Goal: Task Accomplishment & Management: Use online tool/utility

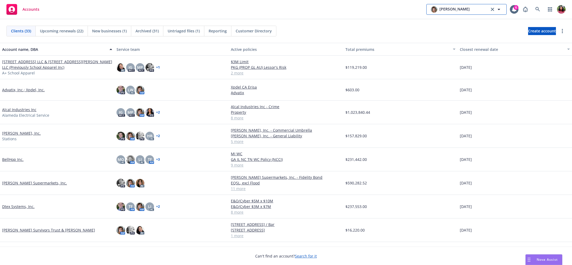
click at [459, 5] on button "Norah Jacobo" at bounding box center [467, 9] width 80 height 11
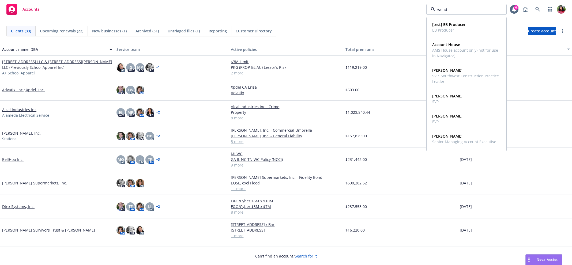
type input "wendy"
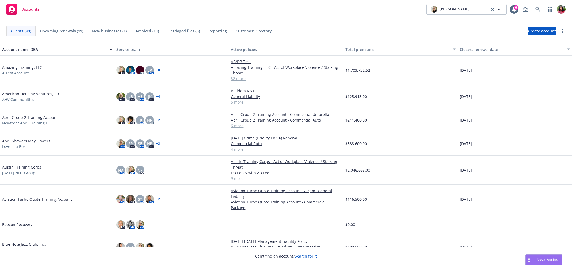
click at [387, 14] on div "Accounts Wendy Boatman 6" at bounding box center [286, 9] width 572 height 19
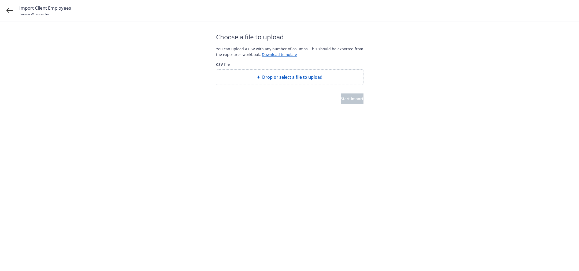
click at [298, 82] on div "Drop or select a file to upload" at bounding box center [289, 77] width 147 height 15
click at [341, 101] on span "Start import" at bounding box center [352, 98] width 23 height 5
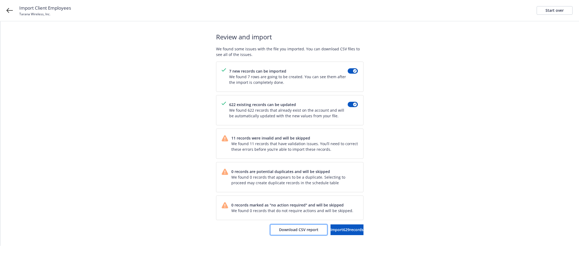
click at [279, 227] on span "Download CSV report" at bounding box center [298, 229] width 39 height 5
click at [552, 13] on div "Start over" at bounding box center [554, 10] width 18 height 8
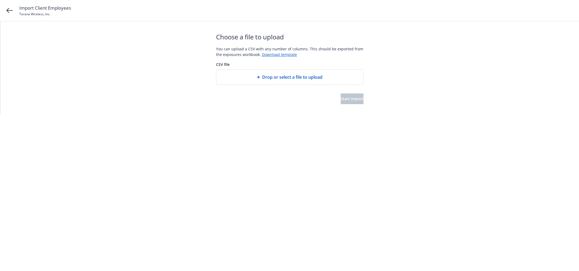
click at [316, 83] on div "Drop or select a file to upload" at bounding box center [289, 77] width 147 height 15
click at [341, 99] on span "Start import" at bounding box center [352, 98] width 23 height 5
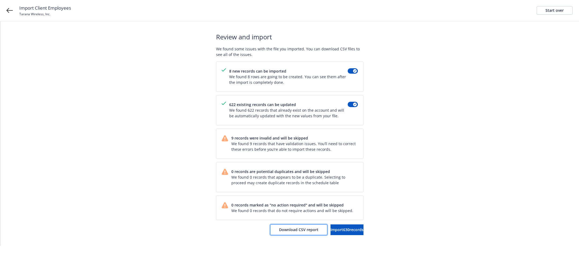
click at [279, 229] on span "Download CSV report" at bounding box center [298, 229] width 39 height 5
click at [560, 11] on div "Start over" at bounding box center [554, 10] width 18 height 8
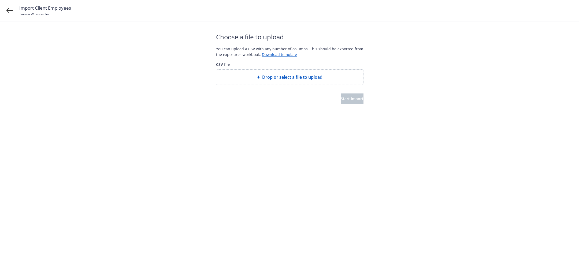
click at [282, 77] on span "Drop or select a file to upload" at bounding box center [292, 77] width 60 height 6
click at [346, 100] on span "Start import" at bounding box center [352, 98] width 23 height 5
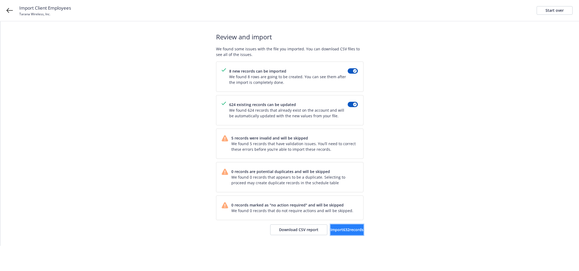
click at [349, 231] on span "Import 632 records" at bounding box center [346, 229] width 33 height 5
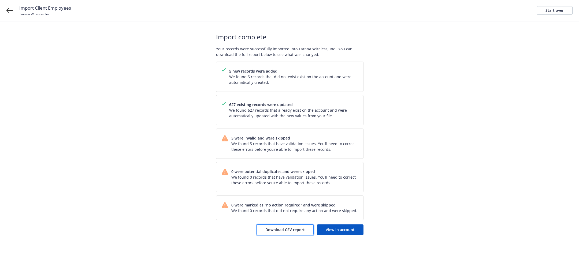
click at [292, 231] on span "Download CSV report" at bounding box center [284, 229] width 39 height 5
click at [335, 228] on span "View in account" at bounding box center [340, 229] width 29 height 5
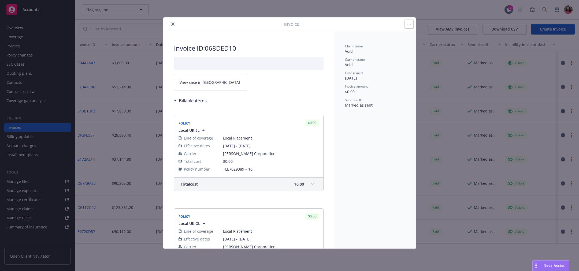
click at [172, 25] on icon "close" at bounding box center [172, 24] width 3 height 3
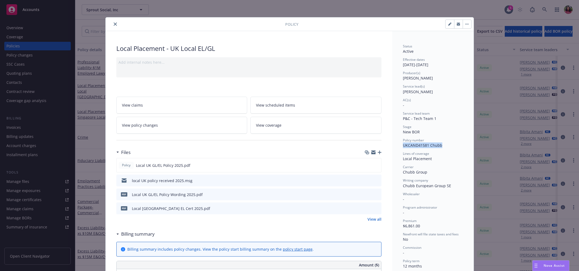
drag, startPoint x: 401, startPoint y: 146, endPoint x: 446, endPoint y: 146, distance: 45.6
click at [446, 146] on div "Policy number UKCAND41581 Chubb" at bounding box center [433, 143] width 60 height 10
copy span "UKCAND41581 Chubb"
click at [114, 25] on icon "close" at bounding box center [115, 24] width 3 height 3
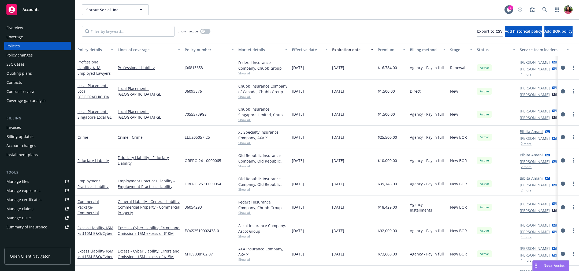
click at [26, 131] on div "Invoices" at bounding box center [37, 127] width 62 height 9
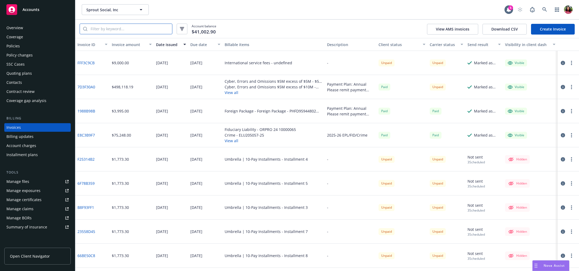
click at [148, 30] on input "search" at bounding box center [129, 29] width 85 height 10
paste input "UKCAND41581 Chubb"
type input "UKCAND41581 Chubb"
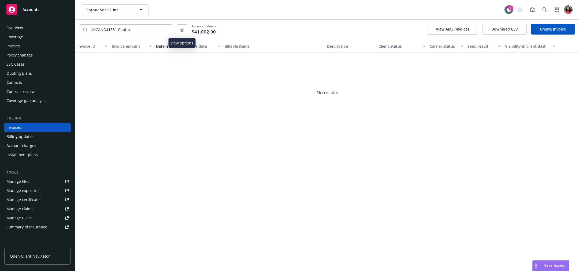
click at [179, 31] on button "button" at bounding box center [182, 29] width 11 height 11
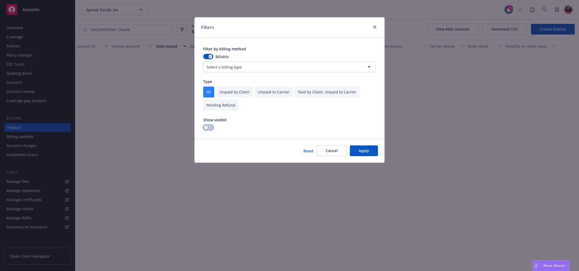
click at [207, 127] on icon "button" at bounding box center [206, 127] width 2 height 2
click at [366, 153] on button "Apply" at bounding box center [364, 151] width 28 height 11
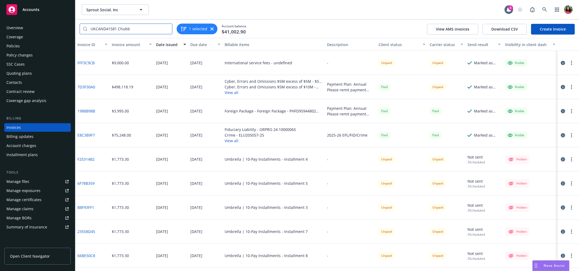
click at [162, 31] on input "UKCAND41581 Chubb" at bounding box center [129, 29] width 85 height 10
click at [197, 28] on button "1 selected" at bounding box center [193, 29] width 27 height 6
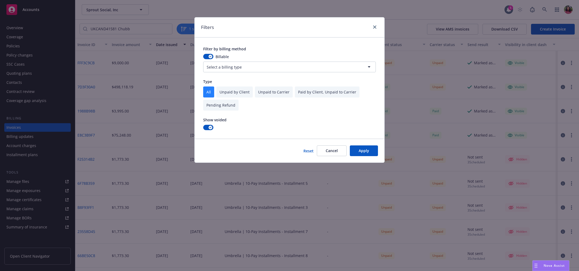
click at [369, 152] on button "Apply" at bounding box center [364, 151] width 28 height 11
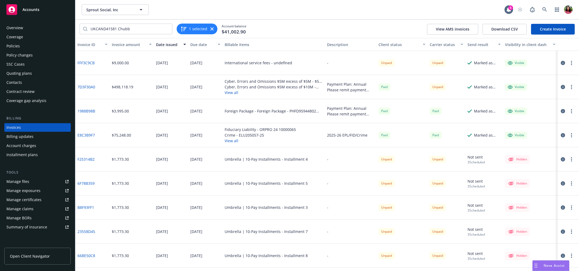
click at [542, 25] on link "Create Invoice" at bounding box center [553, 29] width 44 height 11
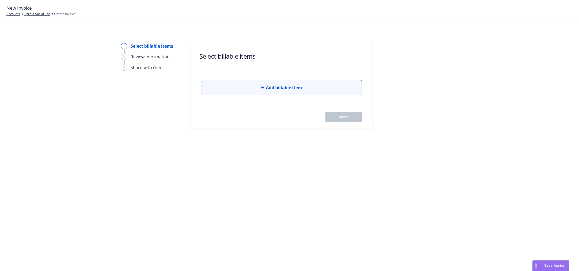
click at [271, 86] on span "Add billable item" at bounding box center [284, 87] width 36 height 6
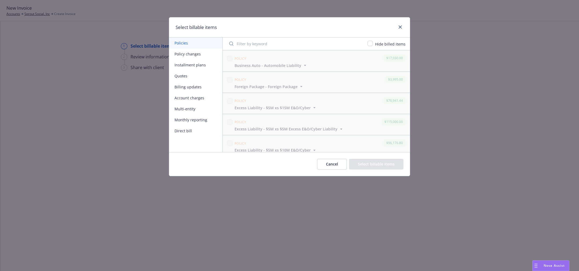
click at [254, 39] on input "Filter by keyword" at bounding box center [295, 43] width 138 height 11
paste input "UKCAND41581 Chubb"
click at [358, 42] on input "UKCAND41581 Chubb" at bounding box center [295, 43] width 138 height 11
click at [362, 43] on input "UKCAND41581 Chubb" at bounding box center [295, 43] width 138 height 11
type input "UKCAND41581 Chubb"
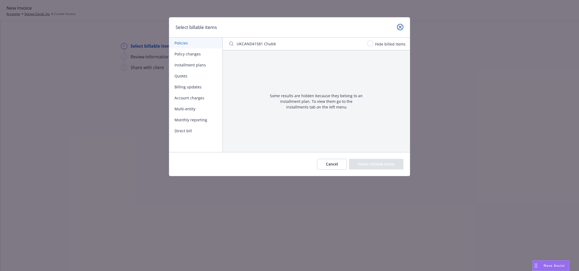
click at [402, 24] on link "close" at bounding box center [400, 27] width 6 height 6
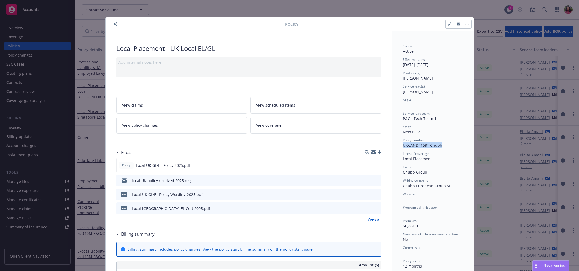
drag, startPoint x: 400, startPoint y: 146, endPoint x: 441, endPoint y: 147, distance: 40.7
click at [441, 147] on div "Policy number UKCAND41581 Chubb" at bounding box center [433, 143] width 60 height 10
copy span "UKCAND41581 Chubb"
click at [112, 22] on button "close" at bounding box center [115, 24] width 6 height 6
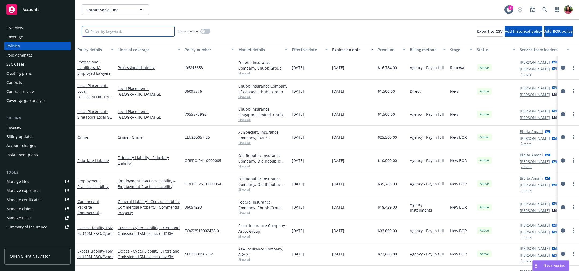
click at [102, 29] on input "Filter by keyword..." at bounding box center [128, 31] width 93 height 11
paste input "UKCAND41581 Chubb"
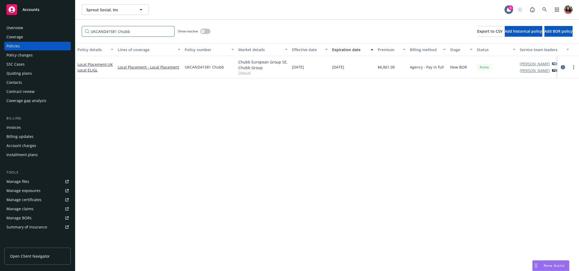
type input "UKCAND41581 Chubb"
click at [562, 67] on icon "circleInformation" at bounding box center [563, 67] width 4 height 4
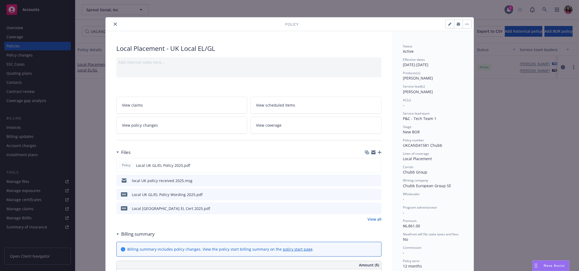
click at [114, 23] on icon "close" at bounding box center [115, 24] width 3 height 3
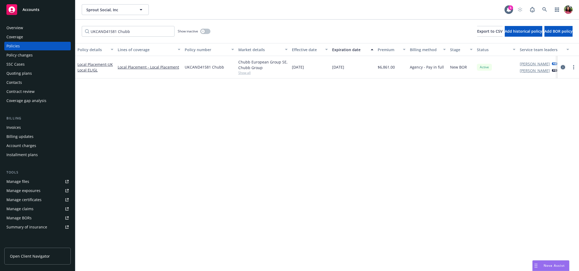
click at [564, 65] on icon "circleInformation" at bounding box center [563, 67] width 4 height 4
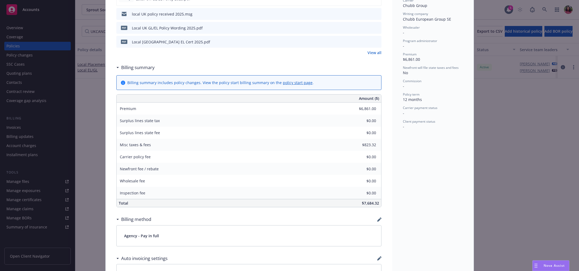
scroll to position [327, 0]
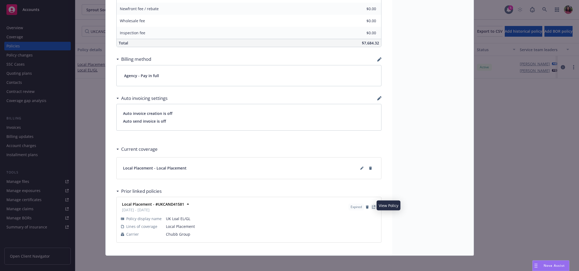
click at [373, 206] on icon "View Policy" at bounding box center [374, 207] width 2 height 2
click at [378, 57] on icon "button" at bounding box center [379, 59] width 4 height 4
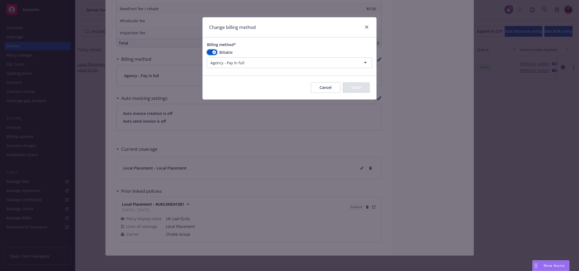
click at [215, 53] on div "button" at bounding box center [214, 52] width 4 height 4
click at [215, 53] on button "button" at bounding box center [212, 52] width 10 height 5
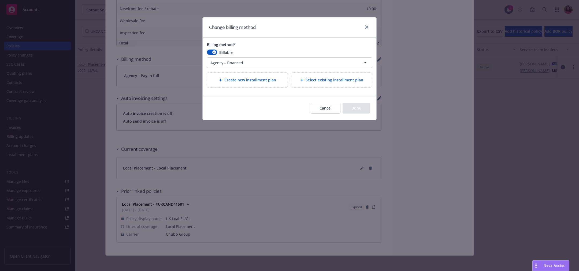
click at [226, 63] on html "Accounts Overview Coverage Policies Policy changes SSC Cases Quoting plans Cont…" at bounding box center [289, 135] width 579 height 271
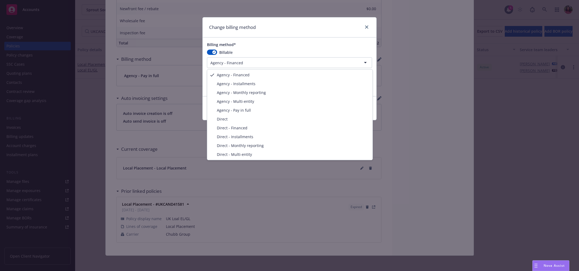
select select "AGENCY_PAY_IN_FULL"
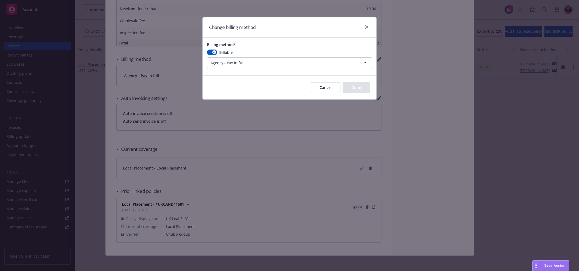
click at [305, 81] on div "Cancel Done" at bounding box center [290, 88] width 174 height 24
click at [322, 87] on button "Cancel" at bounding box center [326, 87] width 30 height 11
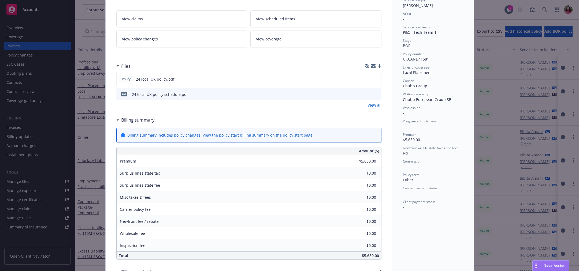
scroll to position [248, 0]
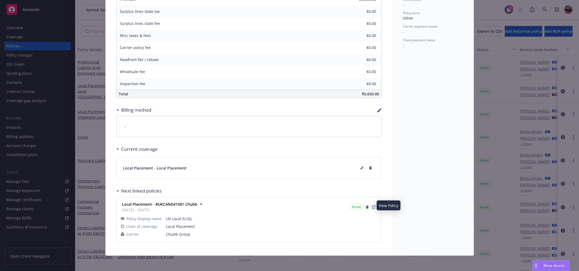
click at [372, 206] on icon "View Policy" at bounding box center [373, 207] width 3 height 3
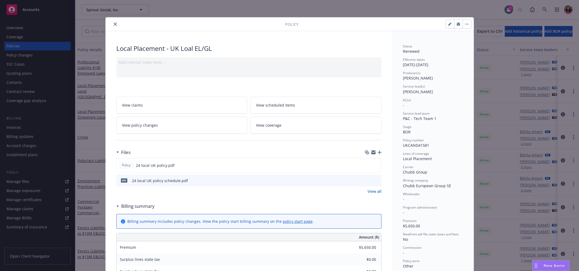
click at [114, 24] on icon "close" at bounding box center [115, 24] width 3 height 3
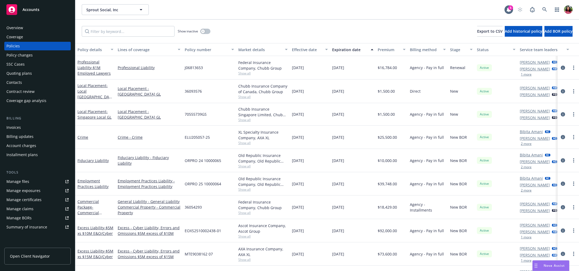
click at [16, 129] on div "Invoices" at bounding box center [13, 127] width 14 height 9
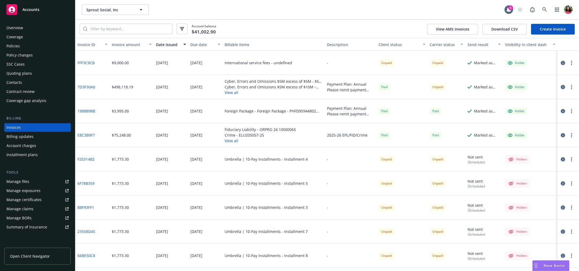
click at [569, 28] on link "Create Invoice" at bounding box center [553, 29] width 44 height 11
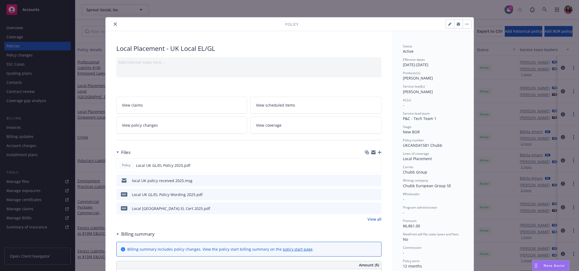
scroll to position [327, 0]
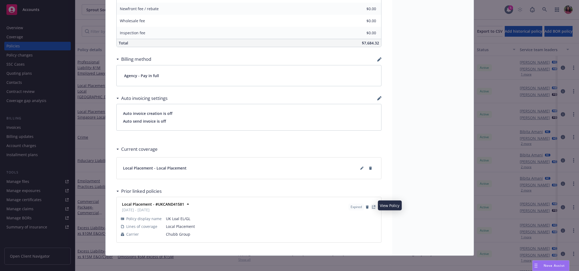
click at [370, 208] on link "View Policy" at bounding box center [373, 207] width 6 height 6
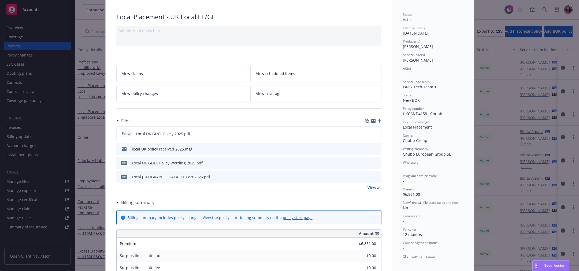
scroll to position [32, 0]
drag, startPoint x: 400, startPoint y: 112, endPoint x: 439, endPoint y: 112, distance: 39.4
click at [439, 112] on div "Policy number UKCAND41581 Chubb" at bounding box center [433, 111] width 60 height 10
copy span "UKCAND41581 Chubb"
